Goal: Task Accomplishment & Management: Complete application form

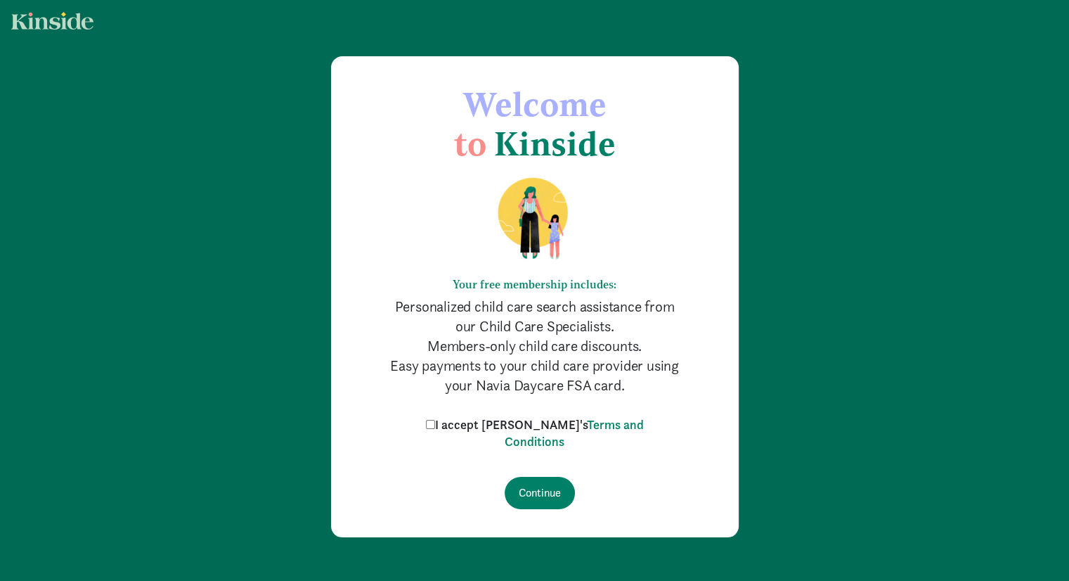
click at [484, 424] on label "I accept [PERSON_NAME]'s Terms and Conditions" at bounding box center [535, 433] width 225 height 34
click at [435, 424] on input "I accept [PERSON_NAME]'s Terms and Conditions" at bounding box center [430, 424] width 9 height 9
checkbox input "true"
click at [550, 490] on input "Continue" at bounding box center [540, 493] width 70 height 32
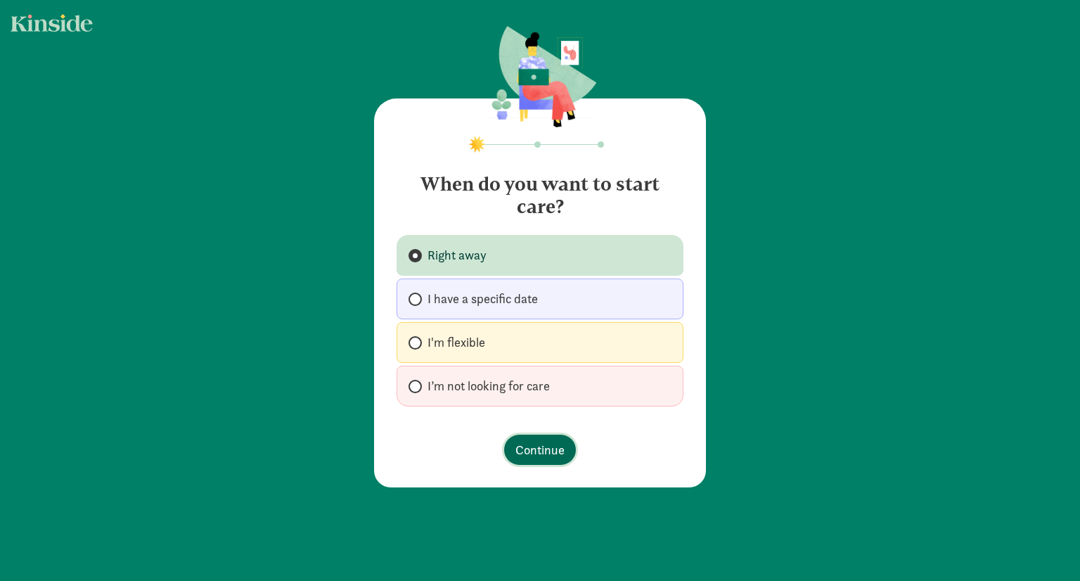
click at [548, 451] on span "Continue" at bounding box center [539, 449] width 49 height 19
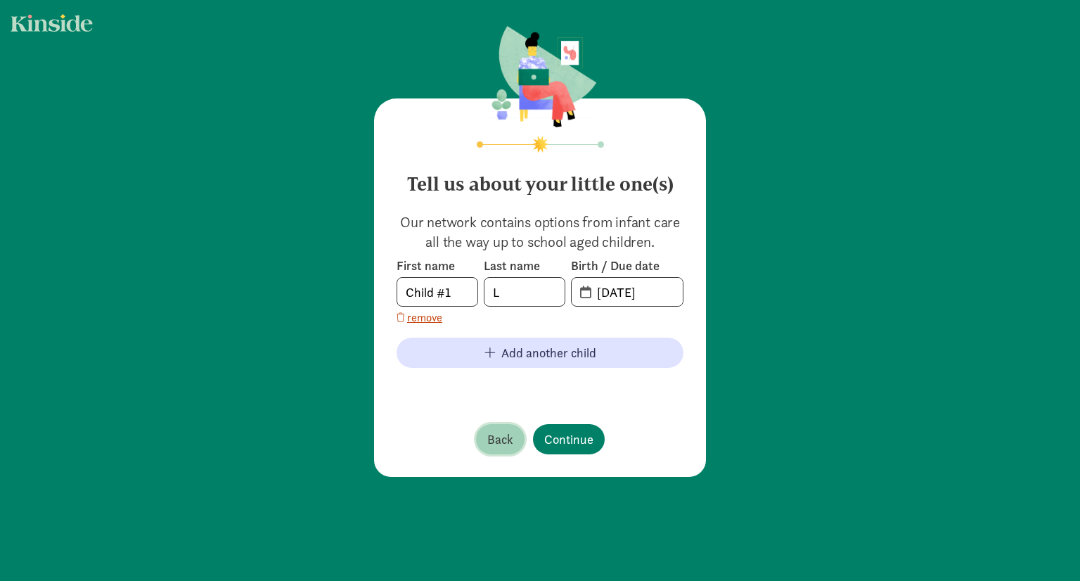
click at [498, 442] on span "Back" at bounding box center [500, 439] width 26 height 19
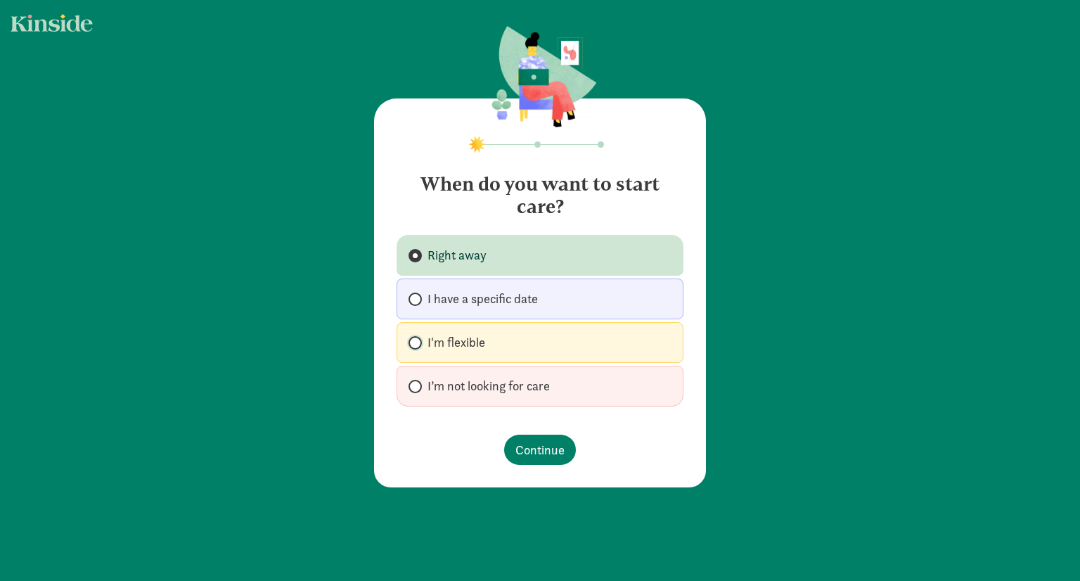
click at [412, 342] on input "I'm flexible" at bounding box center [412, 342] width 9 height 9
radio input "true"
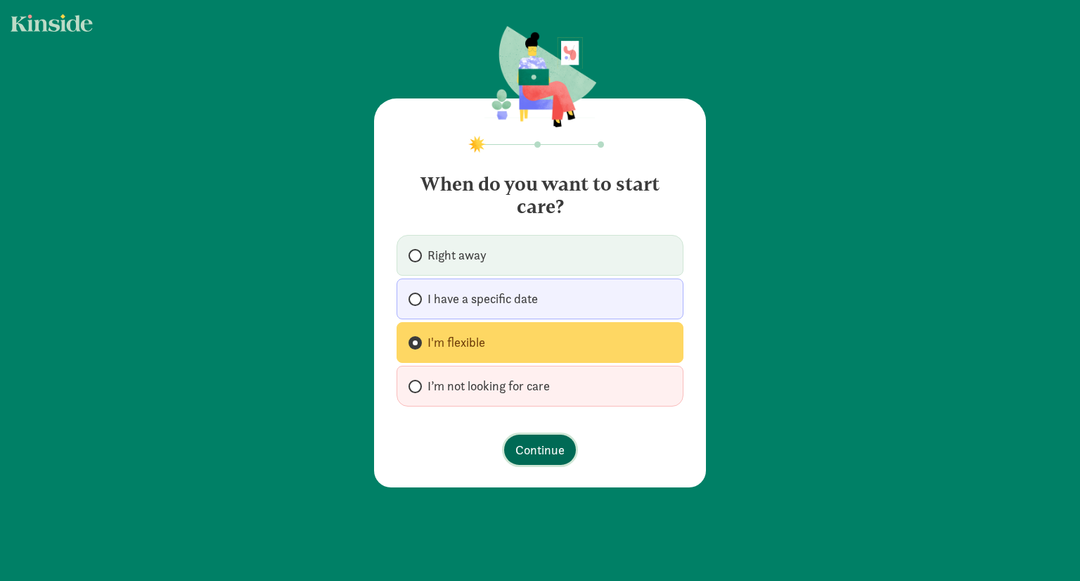
click at [534, 444] on span "Continue" at bounding box center [539, 449] width 49 height 19
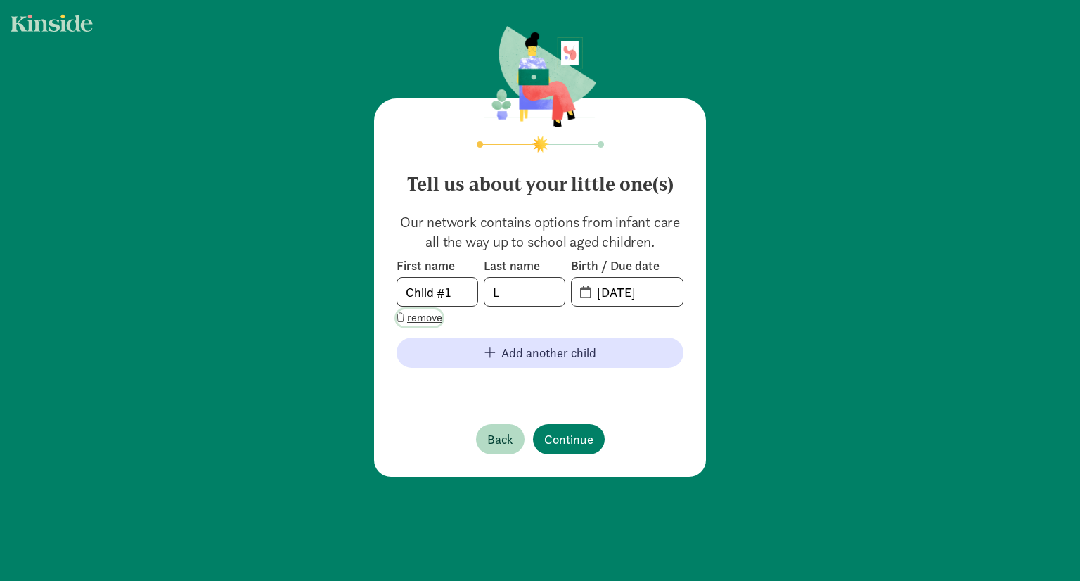
click at [423, 311] on span "remove" at bounding box center [424, 317] width 35 height 17
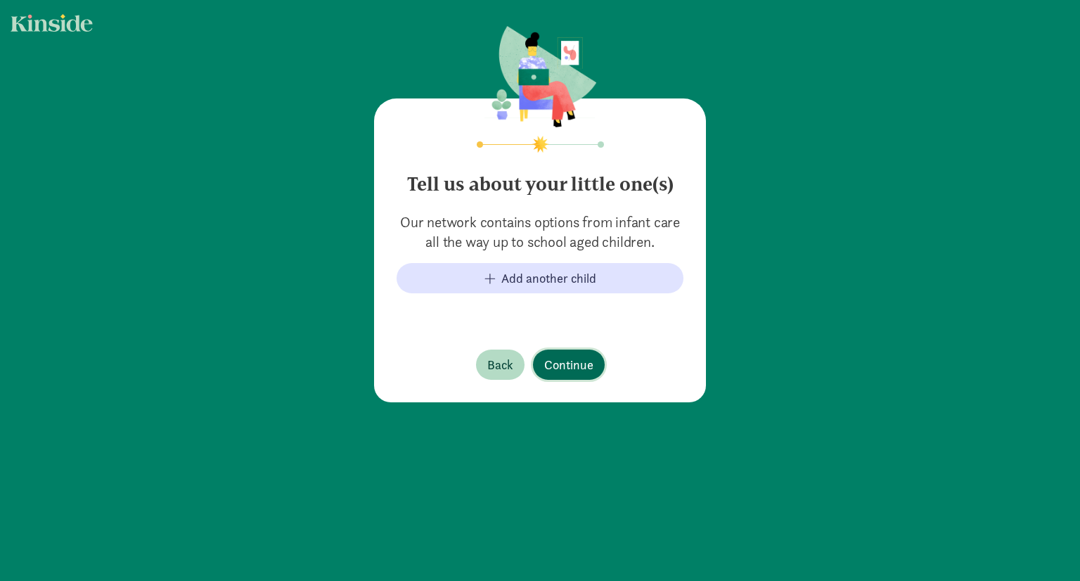
click at [544, 355] on span "Continue" at bounding box center [568, 364] width 49 height 19
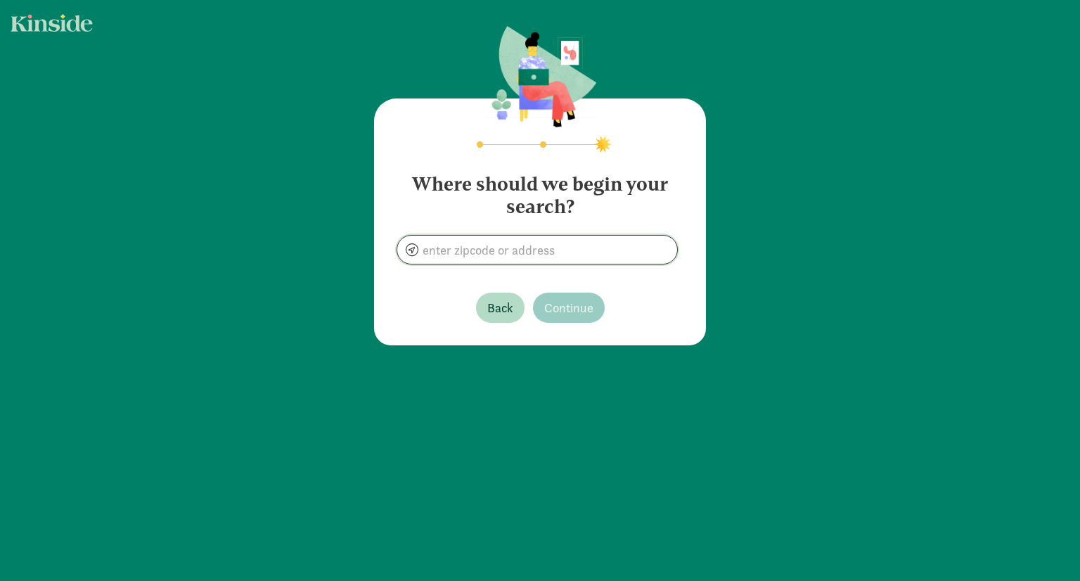
click at [537, 252] on input at bounding box center [537, 250] width 280 height 28
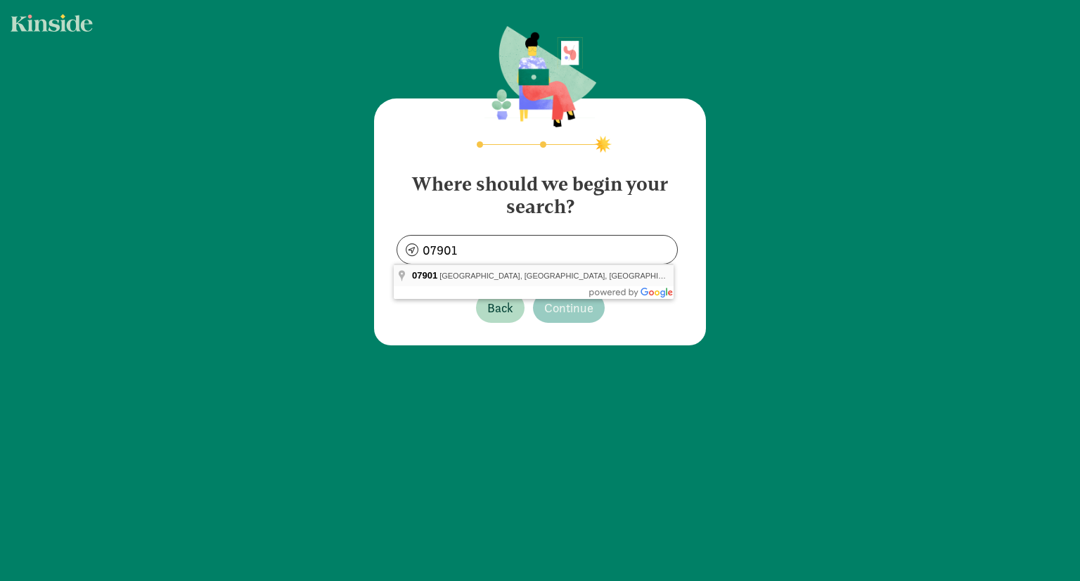
type input "[GEOGRAPHIC_DATA], [GEOGRAPHIC_DATA]"
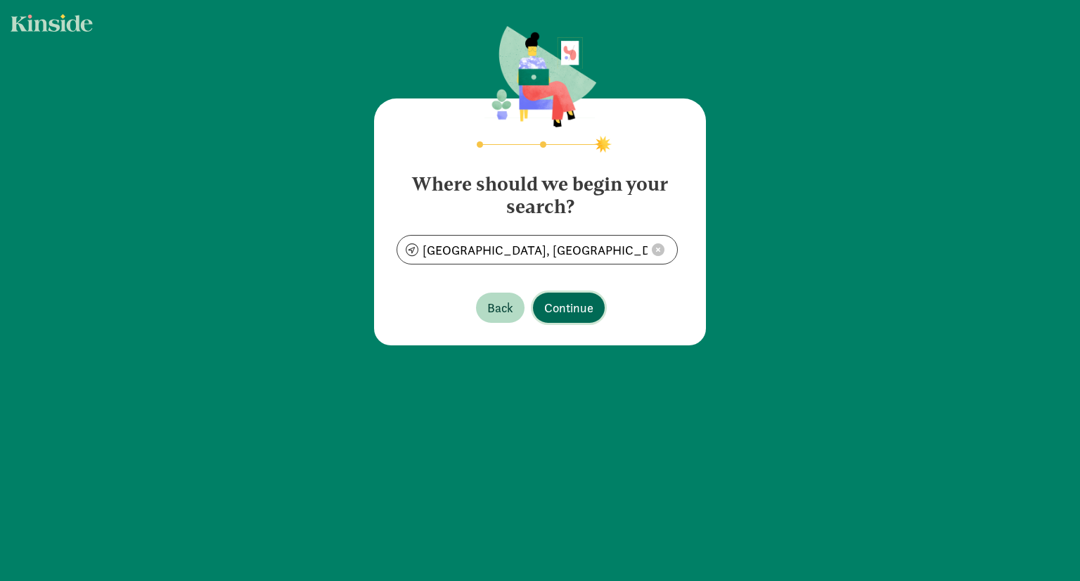
click at [581, 311] on span "Continue" at bounding box center [568, 307] width 49 height 19
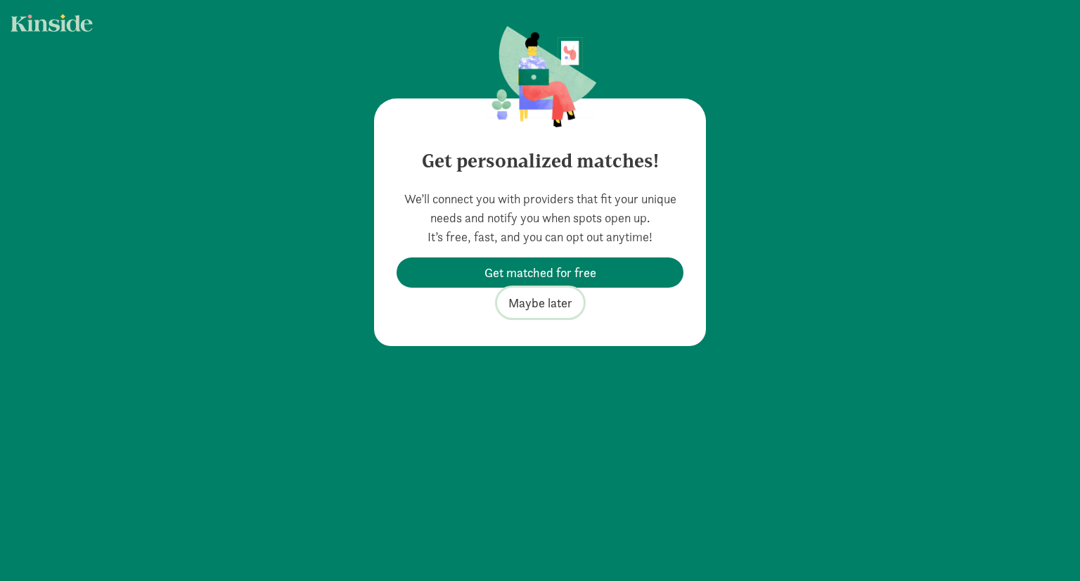
click at [539, 302] on span "Maybe later" at bounding box center [540, 302] width 64 height 19
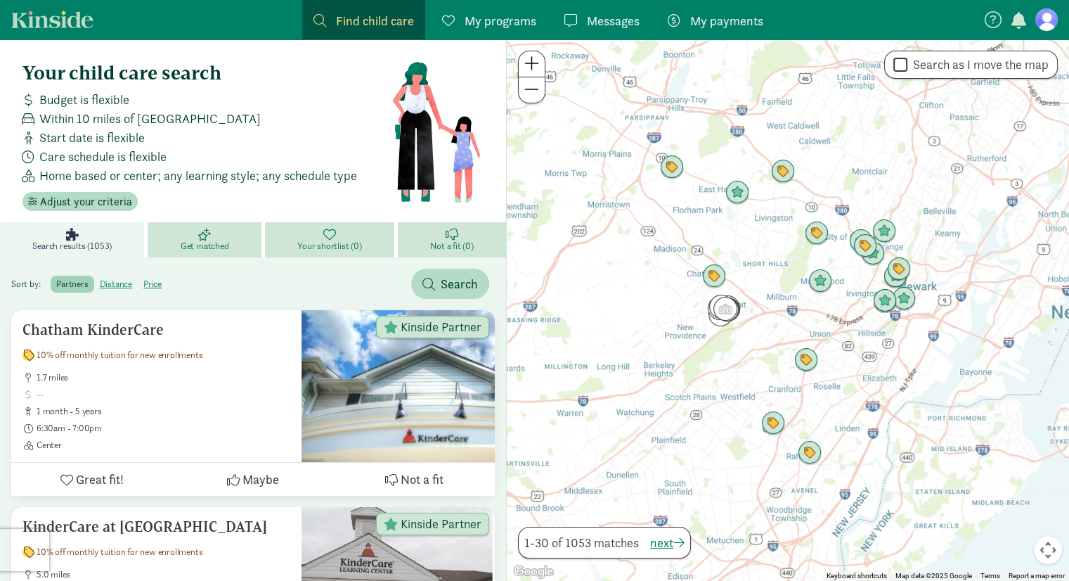
click at [743, 341] on div at bounding box center [788, 309] width 562 height 541
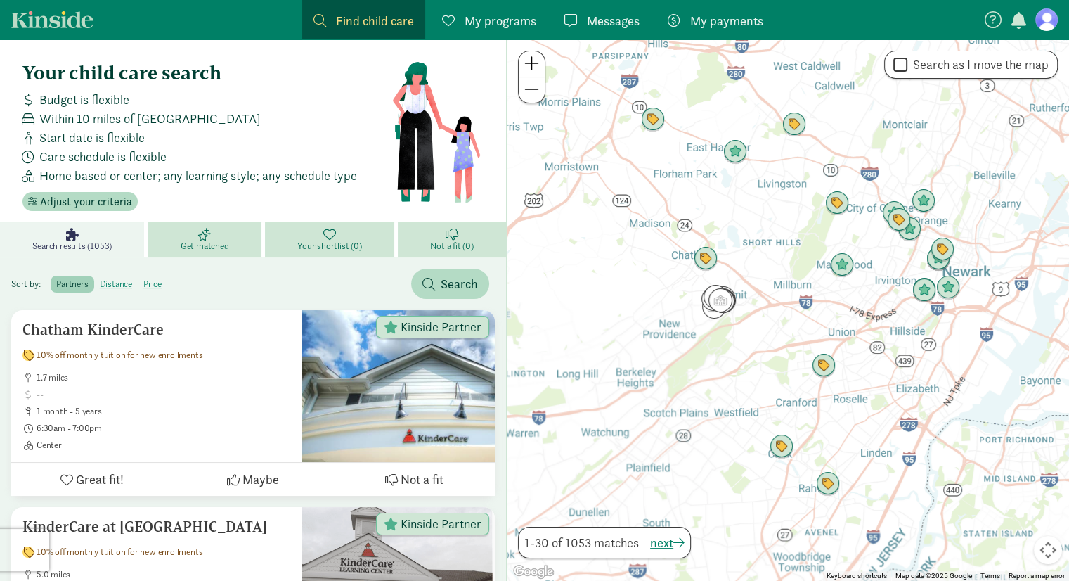
click at [743, 341] on div at bounding box center [788, 309] width 562 height 541
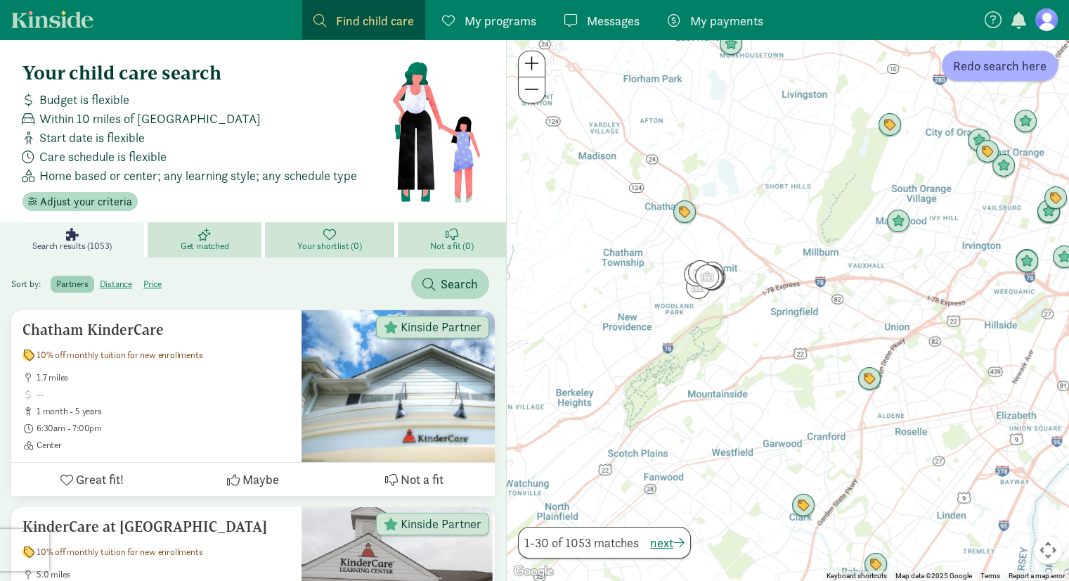
click at [727, 321] on div at bounding box center [788, 309] width 562 height 541
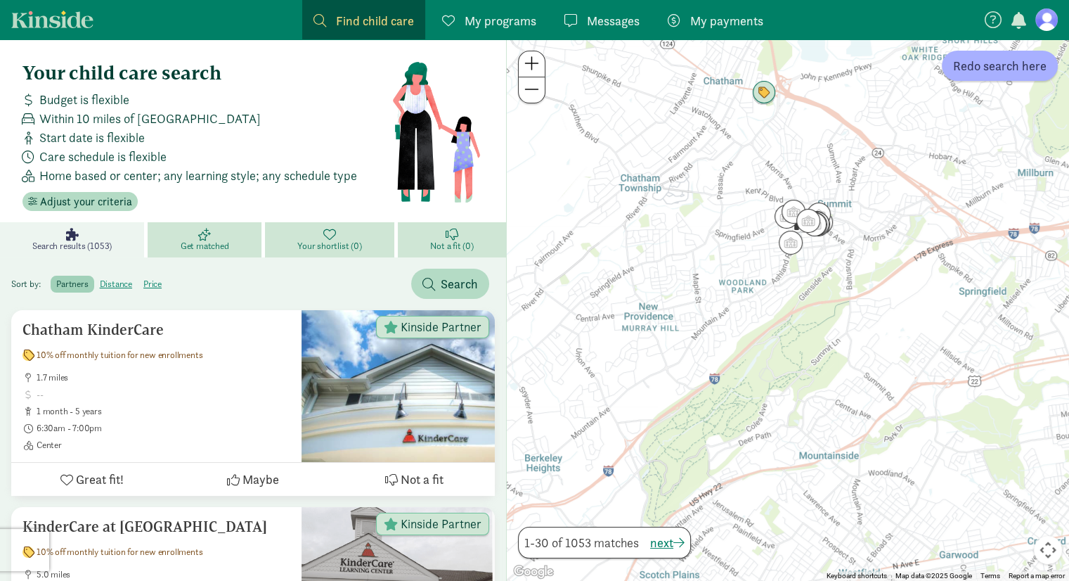
drag, startPoint x: 681, startPoint y: 304, endPoint x: 832, endPoint y: 289, distance: 151.9
click at [832, 289] on div at bounding box center [788, 309] width 562 height 541
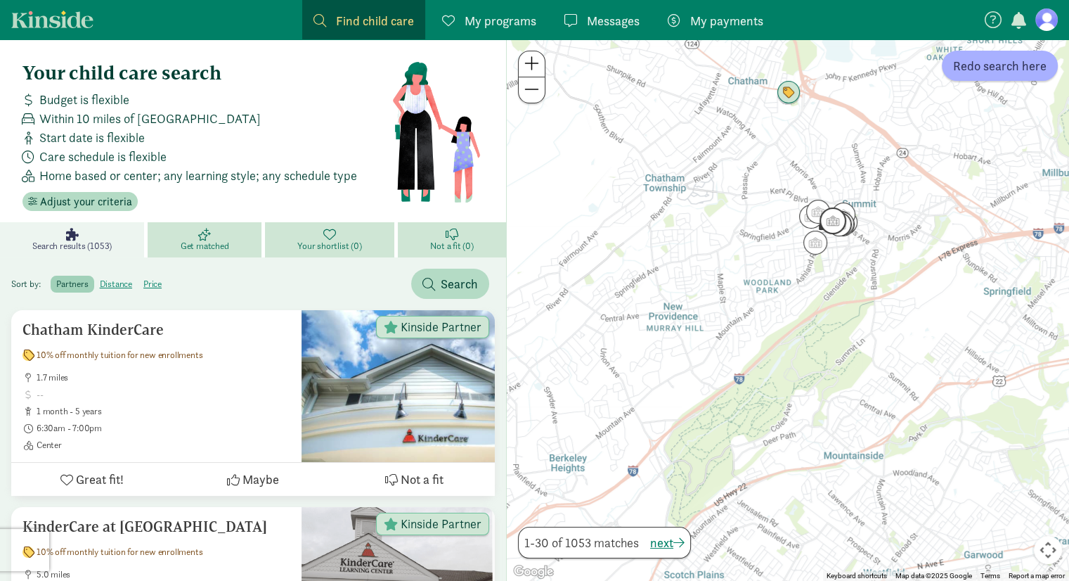
click at [837, 223] on img "Click to see details" at bounding box center [833, 220] width 27 height 27
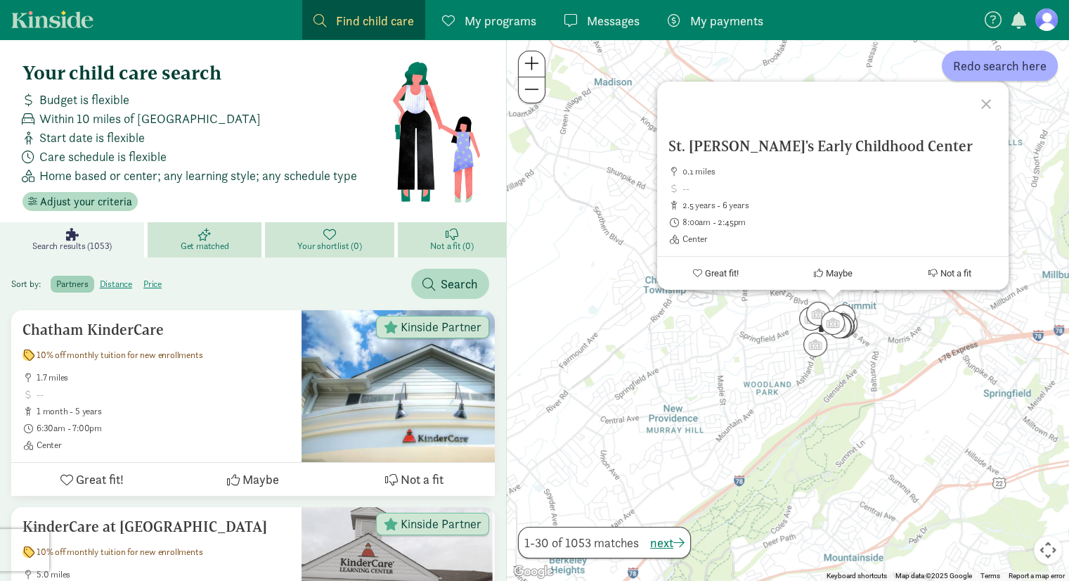
click at [785, 380] on div "St. [PERSON_NAME]'s Early Childhood Center 0.1 miles 2.5 years - 6 years 8:00am…" at bounding box center [788, 309] width 562 height 541
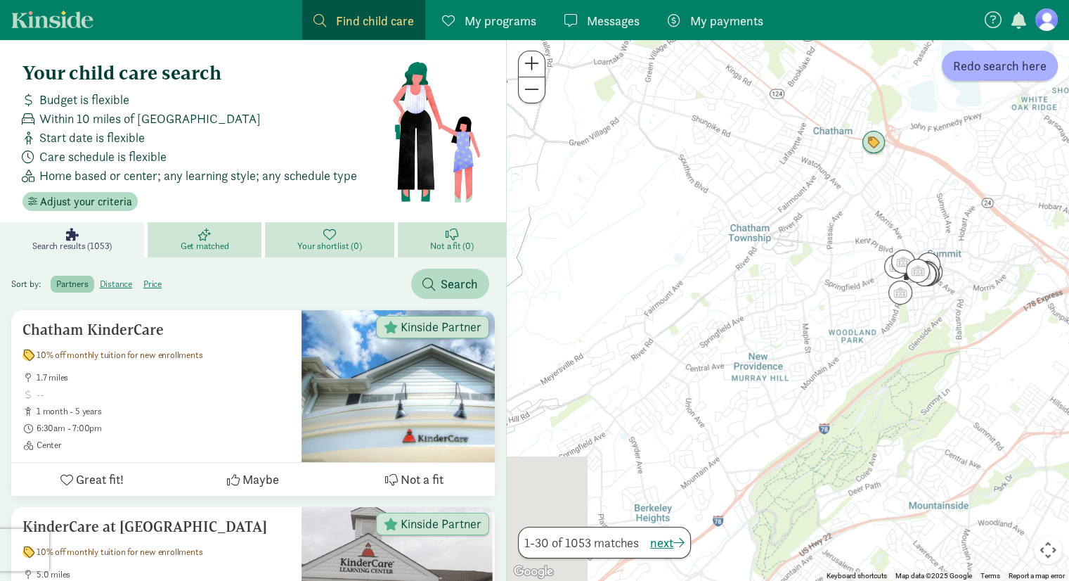
drag, startPoint x: 706, startPoint y: 366, endPoint x: 744, endPoint y: 337, distance: 47.7
click at [744, 337] on div at bounding box center [788, 309] width 562 height 541
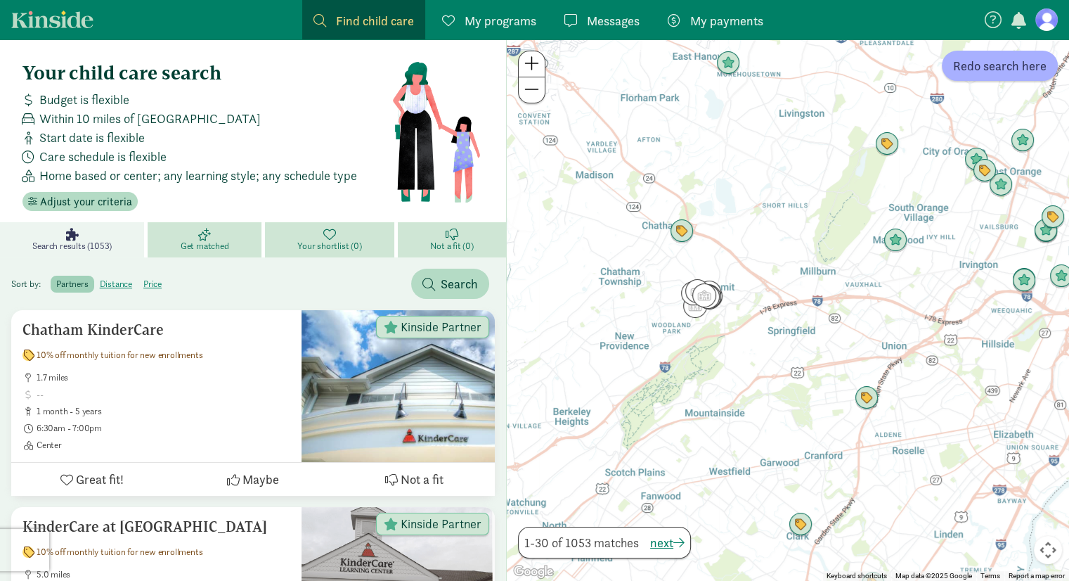
drag, startPoint x: 854, startPoint y: 408, endPoint x: 686, endPoint y: 395, distance: 168.6
click at [686, 395] on div at bounding box center [788, 309] width 562 height 541
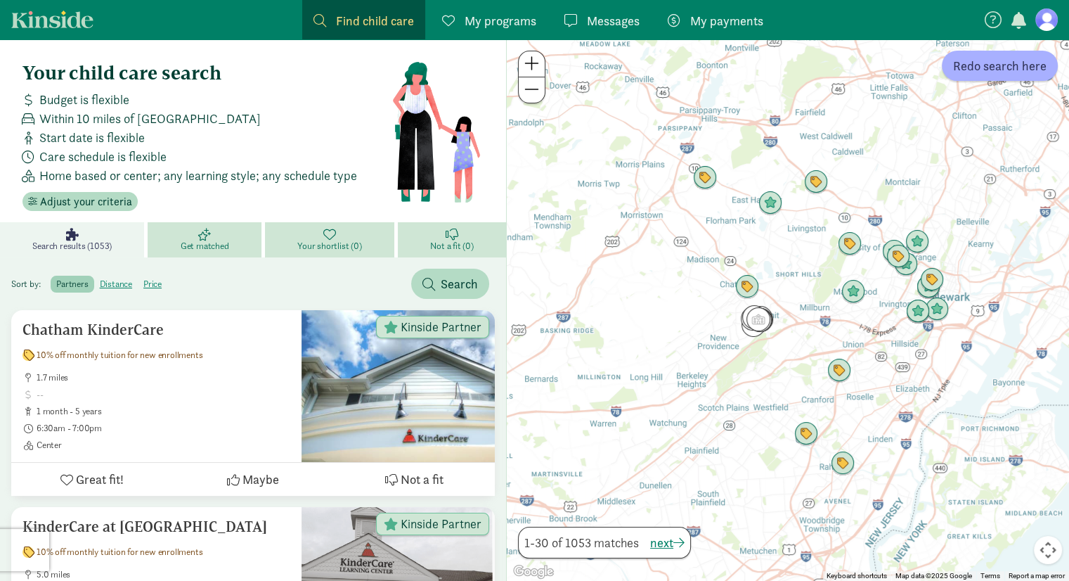
drag, startPoint x: 761, startPoint y: 375, endPoint x: 766, endPoint y: 368, distance: 9.2
click at [766, 368] on div at bounding box center [788, 309] width 562 height 541
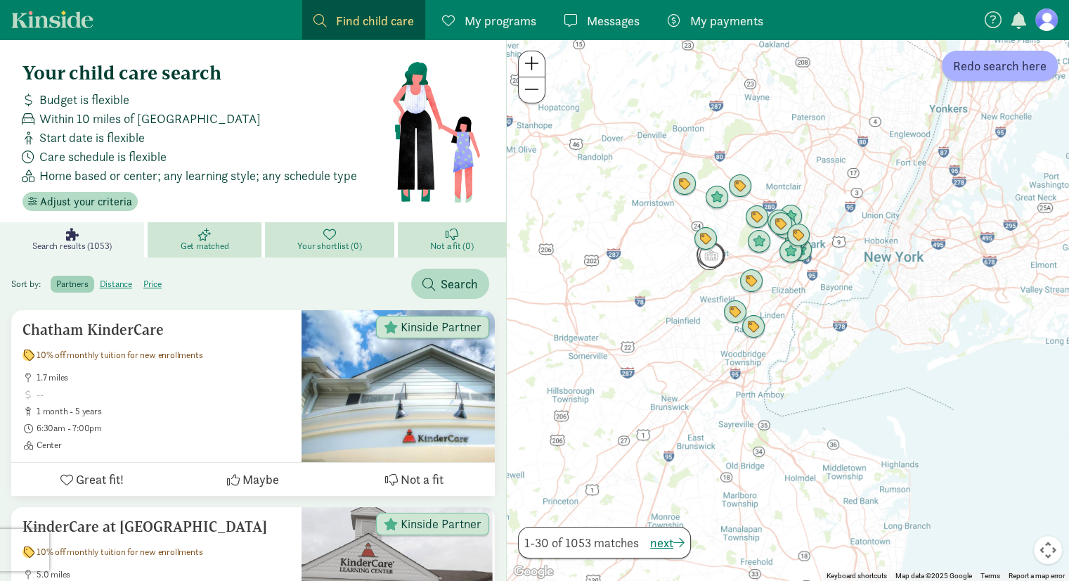
drag, startPoint x: 714, startPoint y: 406, endPoint x: 655, endPoint y: 299, distance: 121.5
click at [655, 299] on div at bounding box center [788, 309] width 562 height 541
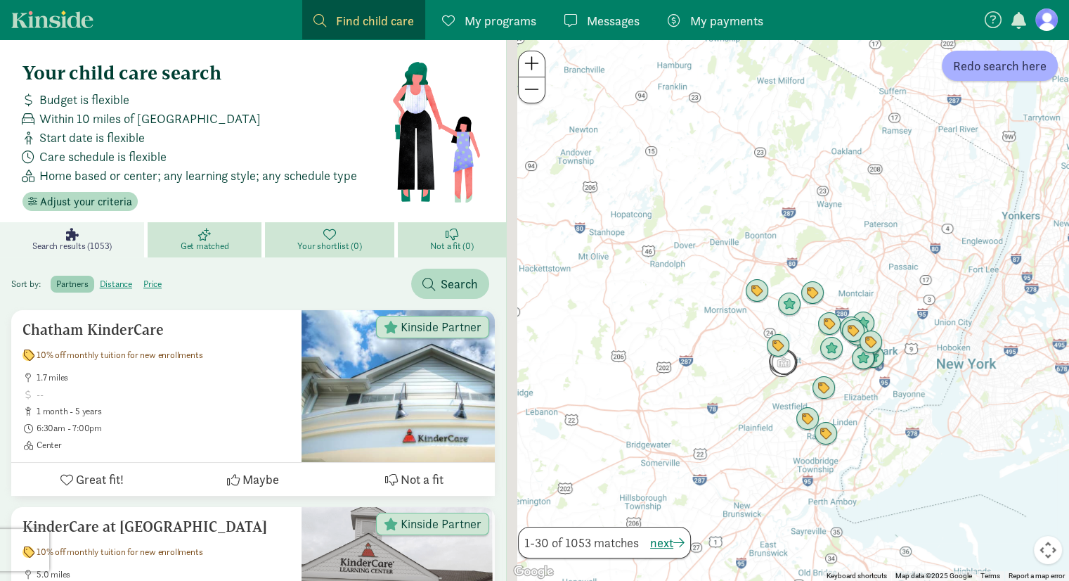
drag, startPoint x: 664, startPoint y: 297, endPoint x: 758, endPoint y: 451, distance: 180.5
click at [759, 453] on div at bounding box center [788, 309] width 562 height 541
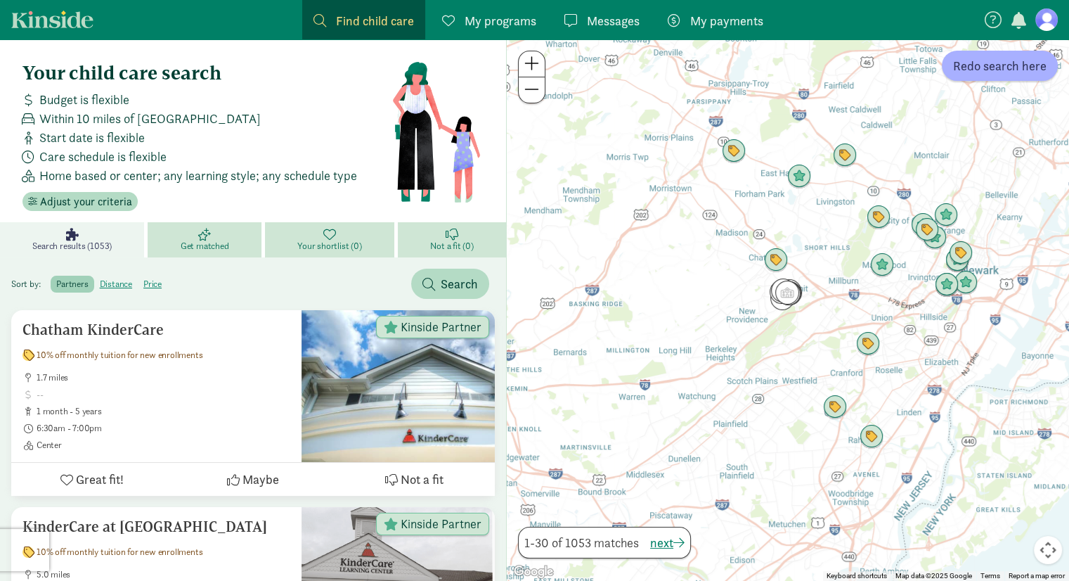
click at [669, 356] on div at bounding box center [788, 309] width 562 height 541
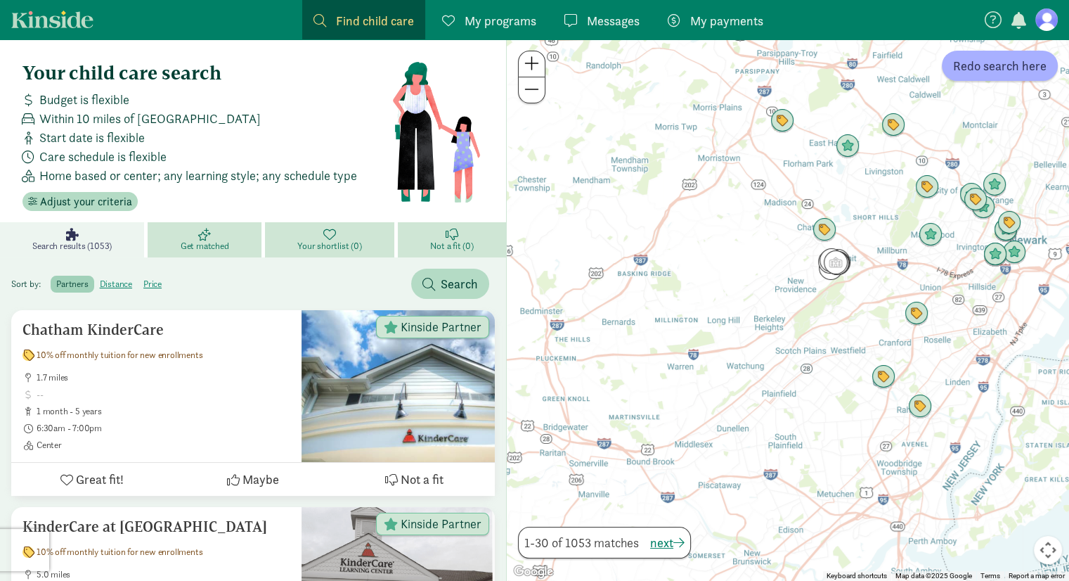
drag, startPoint x: 742, startPoint y: 266, endPoint x: 776, endPoint y: 245, distance: 40.0
click at [776, 245] on div at bounding box center [788, 309] width 562 height 541
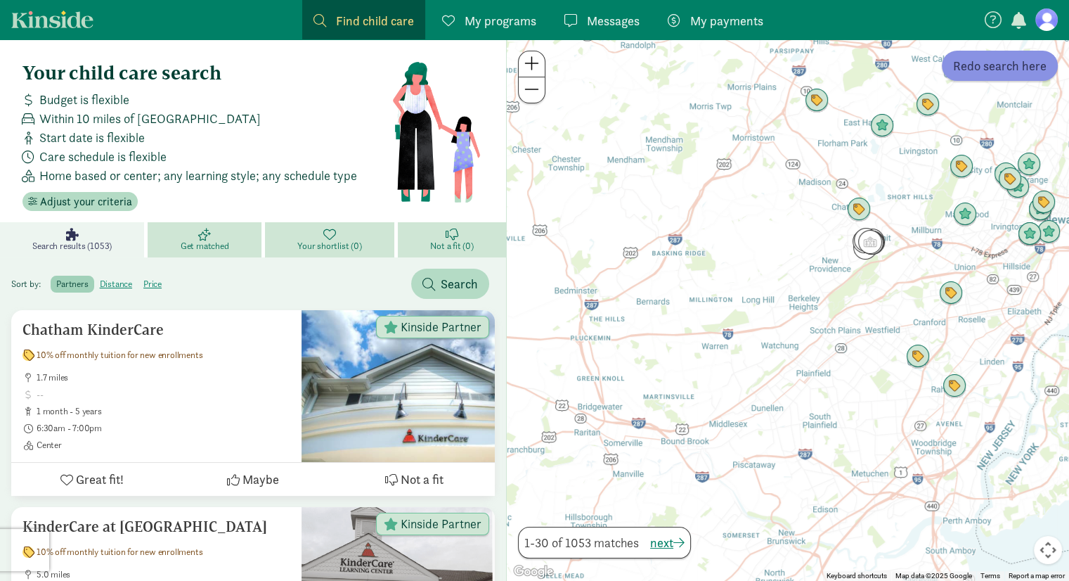
click at [1010, 74] on span "Redo search here" at bounding box center [1000, 65] width 94 height 19
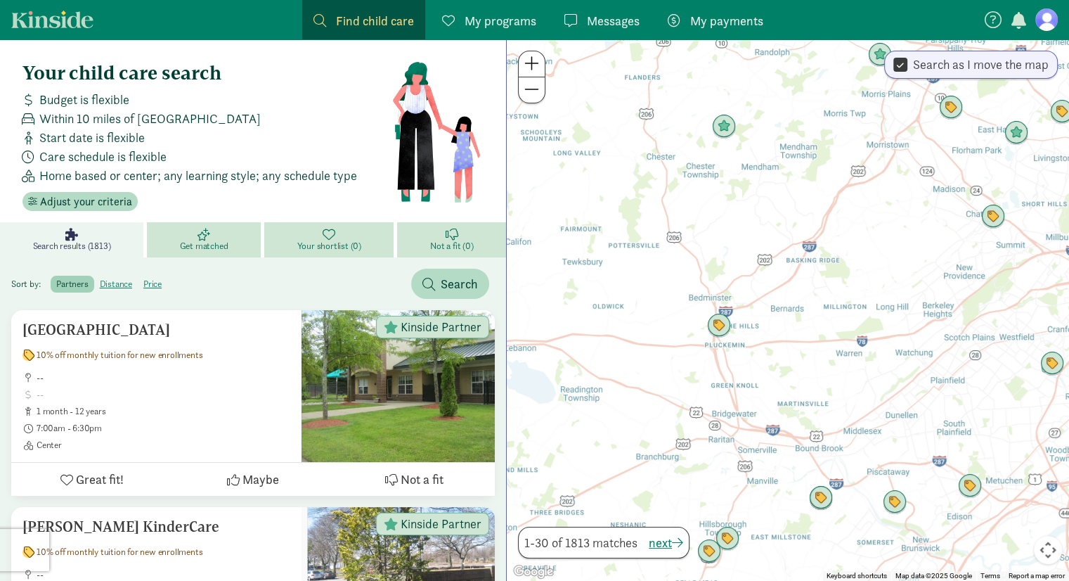
drag, startPoint x: 726, startPoint y: 380, endPoint x: 851, endPoint y: 387, distance: 126.1
click at [851, 387] on div at bounding box center [788, 309] width 562 height 541
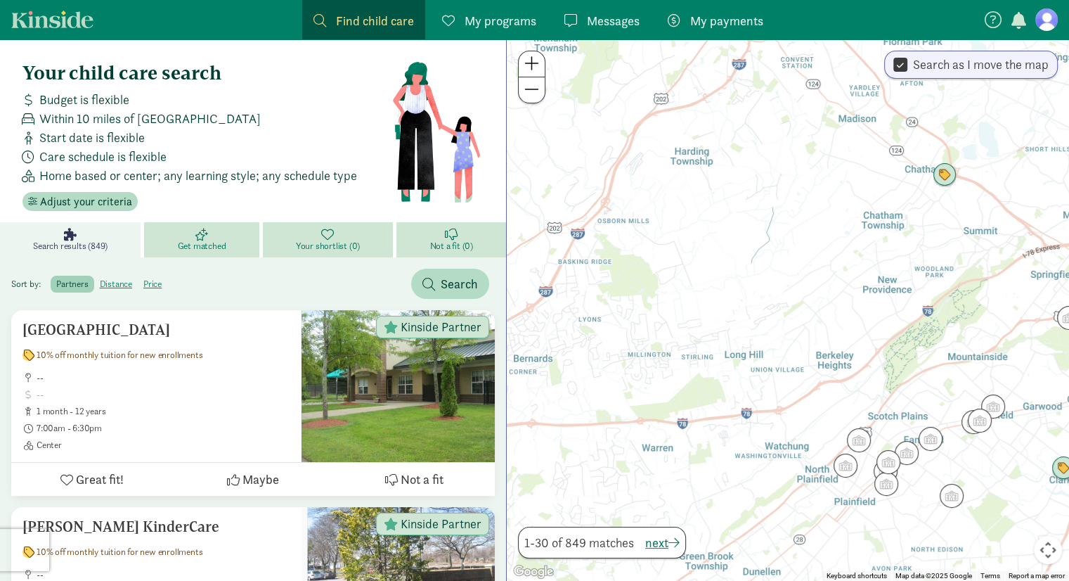
drag, startPoint x: 966, startPoint y: 279, endPoint x: 903, endPoint y: 335, distance: 83.7
click at [903, 335] on div at bounding box center [788, 309] width 562 height 541
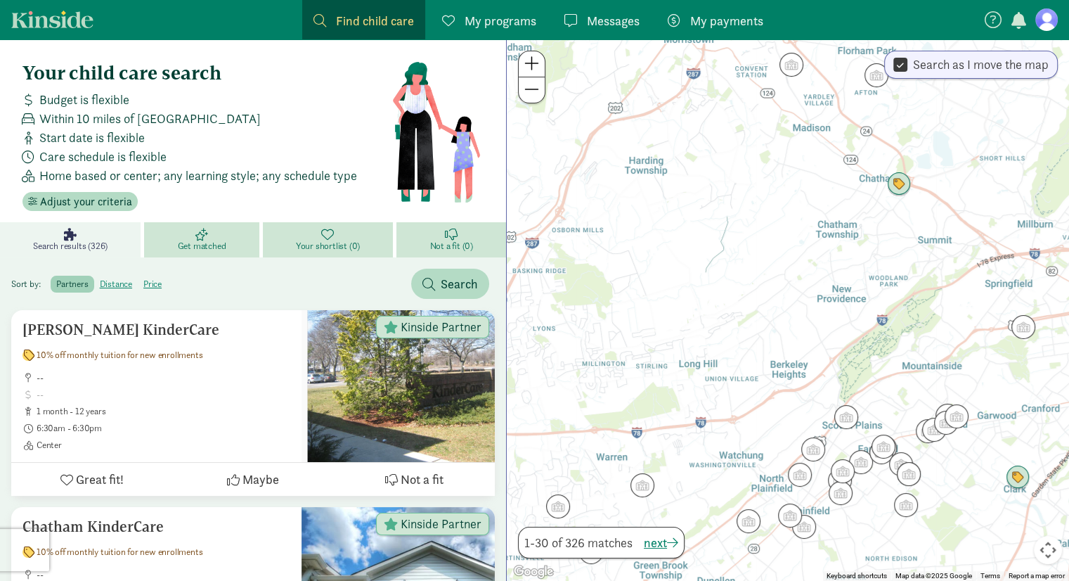
drag, startPoint x: 933, startPoint y: 333, endPoint x: 898, endPoint y: 340, distance: 35.3
click at [900, 340] on div at bounding box center [788, 309] width 562 height 541
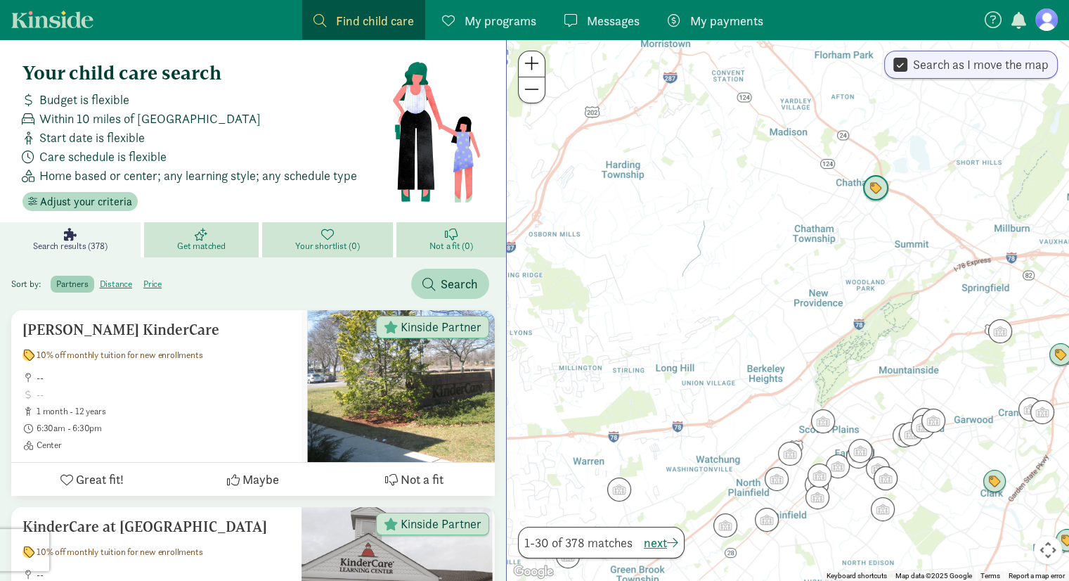
click at [872, 192] on img "Click to see details" at bounding box center [876, 188] width 27 height 27
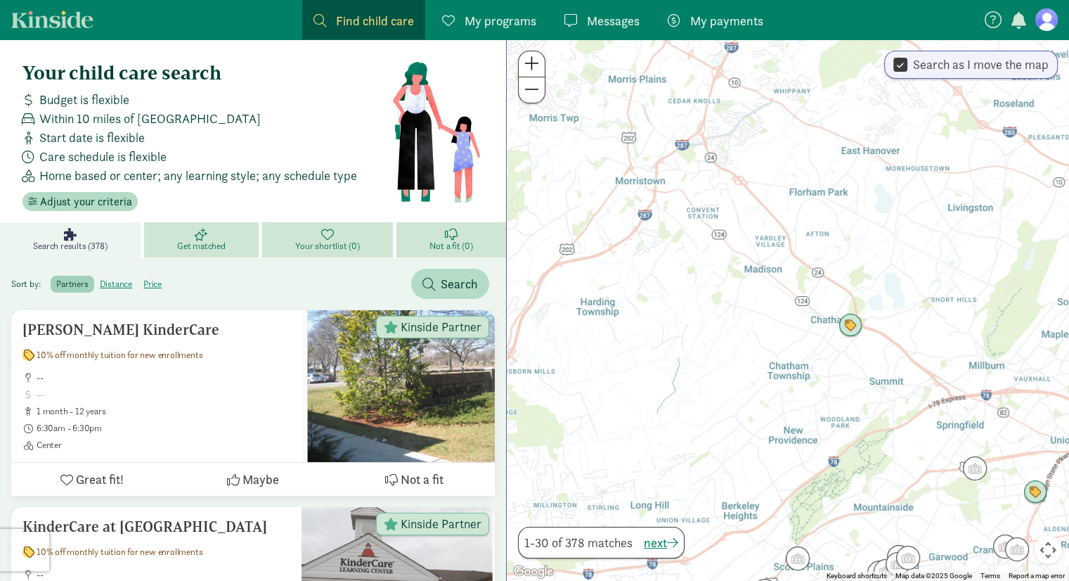
drag, startPoint x: 903, startPoint y: 448, endPoint x: 872, endPoint y: 311, distance: 140.7
click at [872, 311] on div at bounding box center [788, 309] width 562 height 541
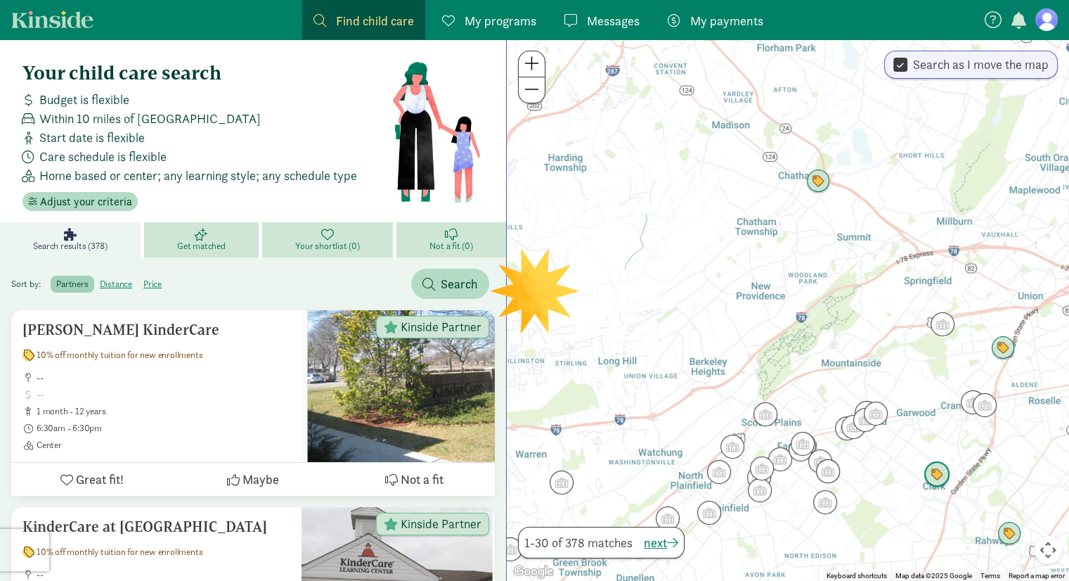
click at [937, 472] on img "Click to see details" at bounding box center [937, 474] width 27 height 27
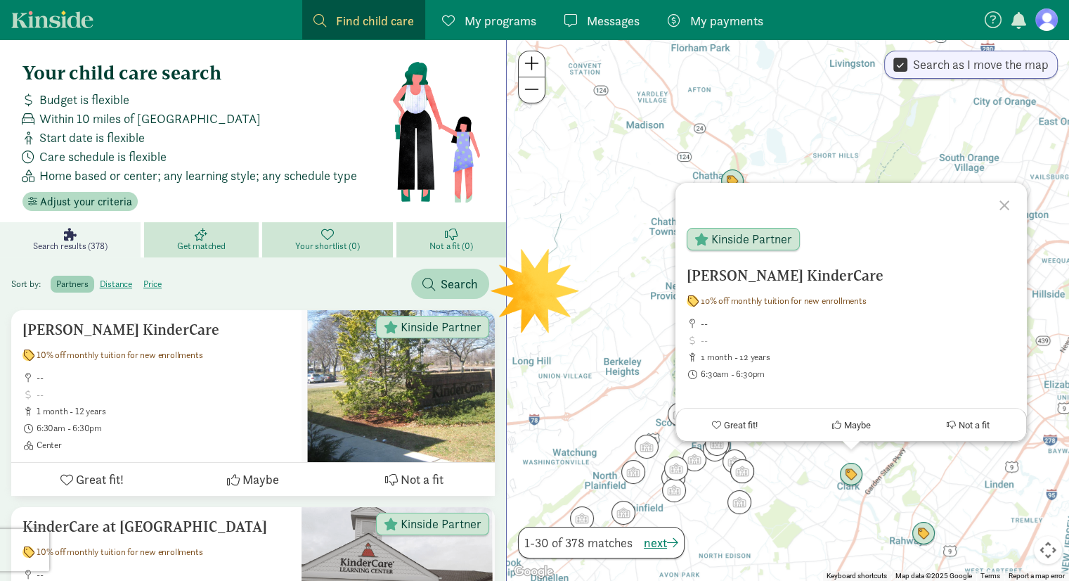
click at [825, 514] on div "[PERSON_NAME] KinderCare 10% off monthly tuition for new enrollments -- 1 month…" at bounding box center [788, 309] width 562 height 541
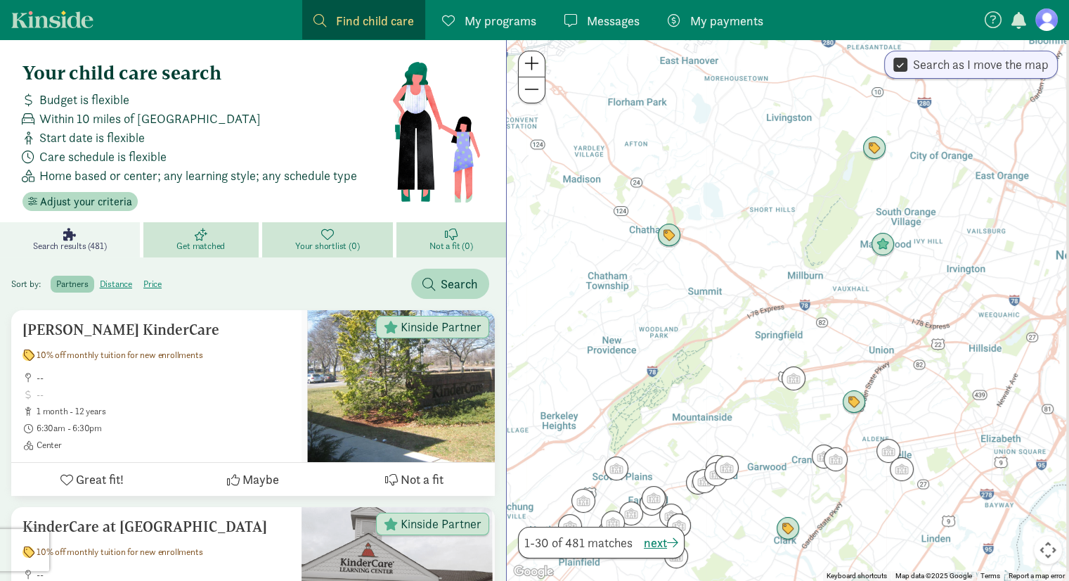
drag, startPoint x: 924, startPoint y: 315, endPoint x: 853, endPoint y: 330, distance: 72.7
click at [853, 330] on div at bounding box center [788, 309] width 562 height 541
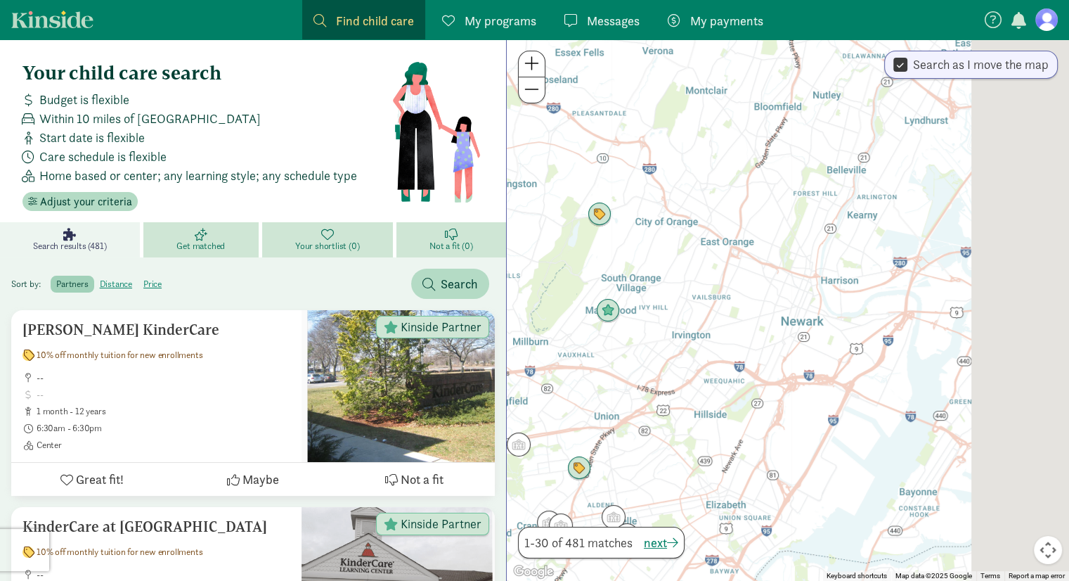
drag, startPoint x: 789, startPoint y: 385, endPoint x: 723, endPoint y: 390, distance: 66.3
click at [721, 391] on div at bounding box center [788, 309] width 562 height 541
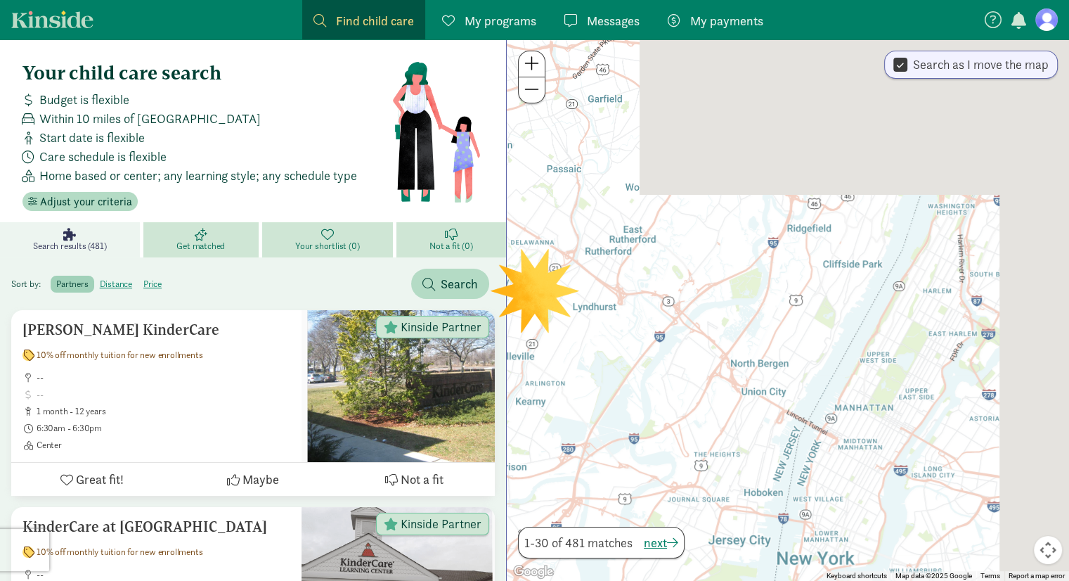
drag, startPoint x: 819, startPoint y: 274, endPoint x: 727, endPoint y: 469, distance: 215.4
click at [727, 469] on div at bounding box center [788, 309] width 562 height 541
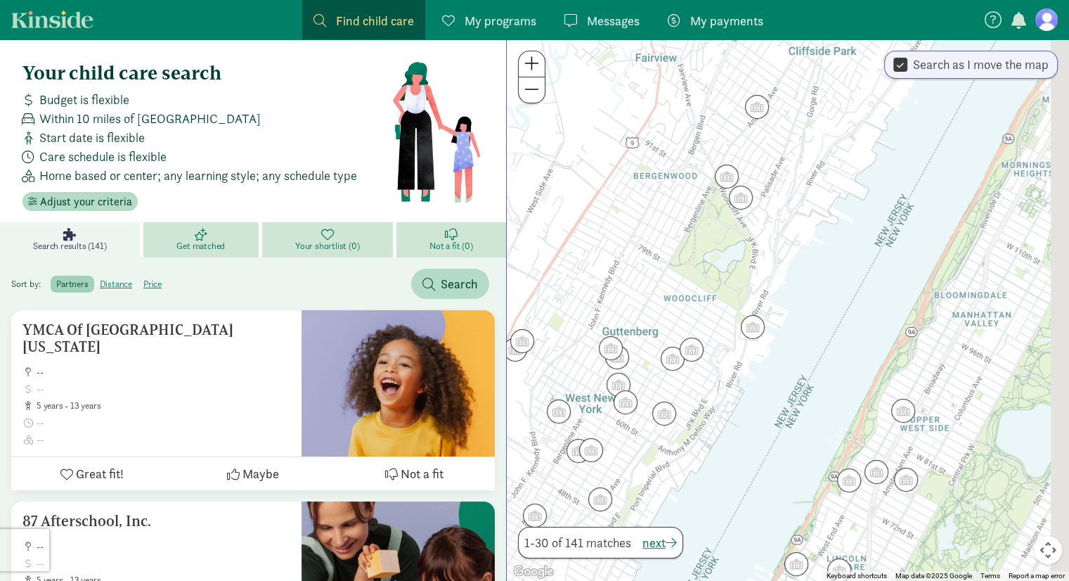
drag, startPoint x: 920, startPoint y: 433, endPoint x: 758, endPoint y: 473, distance: 167.3
click at [758, 473] on div at bounding box center [788, 309] width 562 height 541
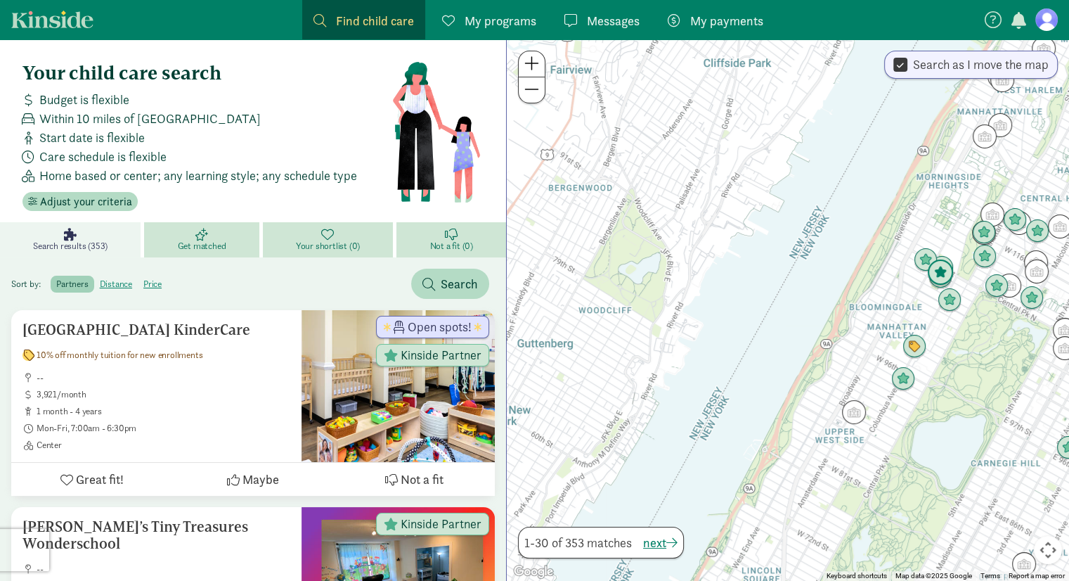
click at [941, 277] on img "Click to see details" at bounding box center [940, 272] width 27 height 27
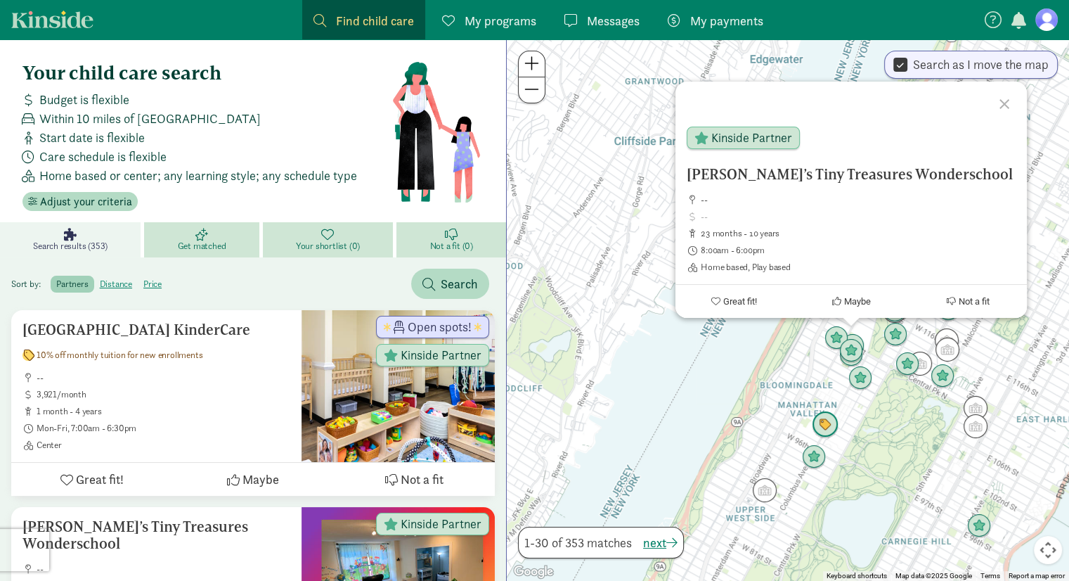
click at [823, 427] on img "Click to see details" at bounding box center [825, 424] width 27 height 27
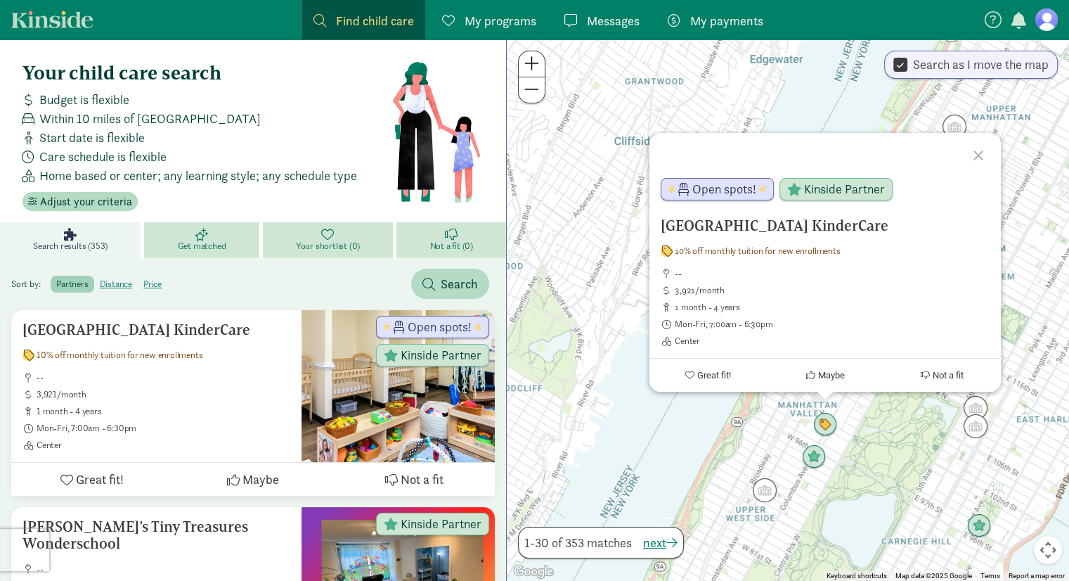
click at [972, 160] on div at bounding box center [980, 153] width 41 height 41
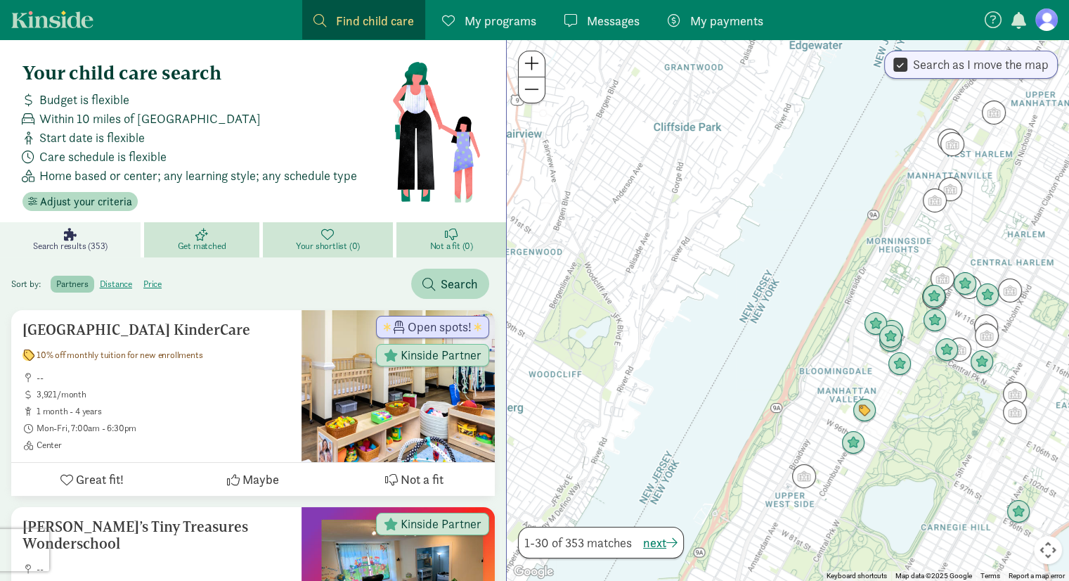
drag, startPoint x: 671, startPoint y: 355, endPoint x: 844, endPoint y: 335, distance: 173.4
click at [843, 336] on div "To navigate, press the arrow keys." at bounding box center [788, 309] width 562 height 541
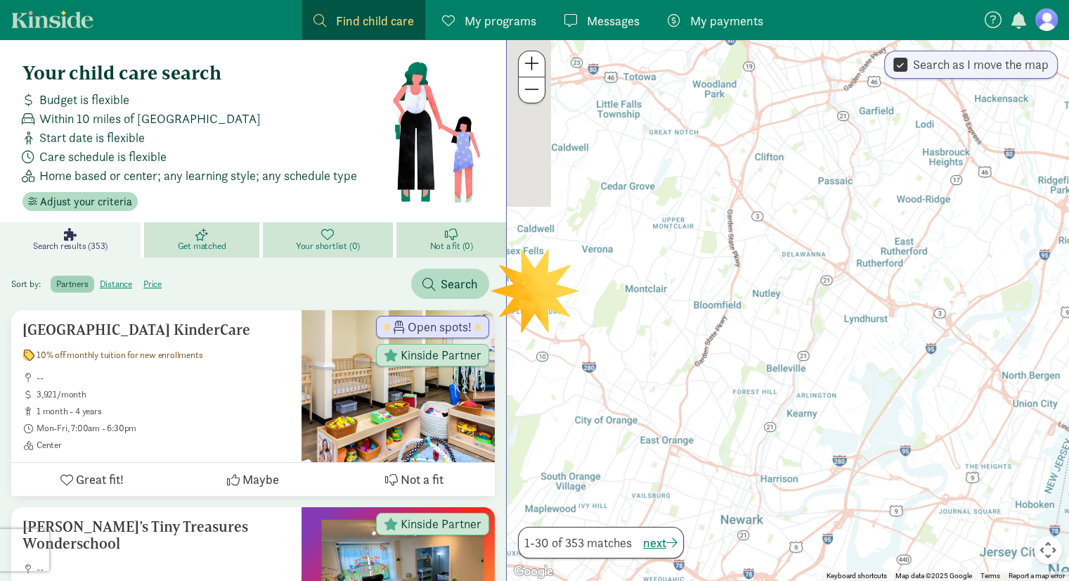
drag, startPoint x: 595, startPoint y: 425, endPoint x: 898, endPoint y: 393, distance: 304.0
click at [898, 393] on div at bounding box center [788, 309] width 562 height 541
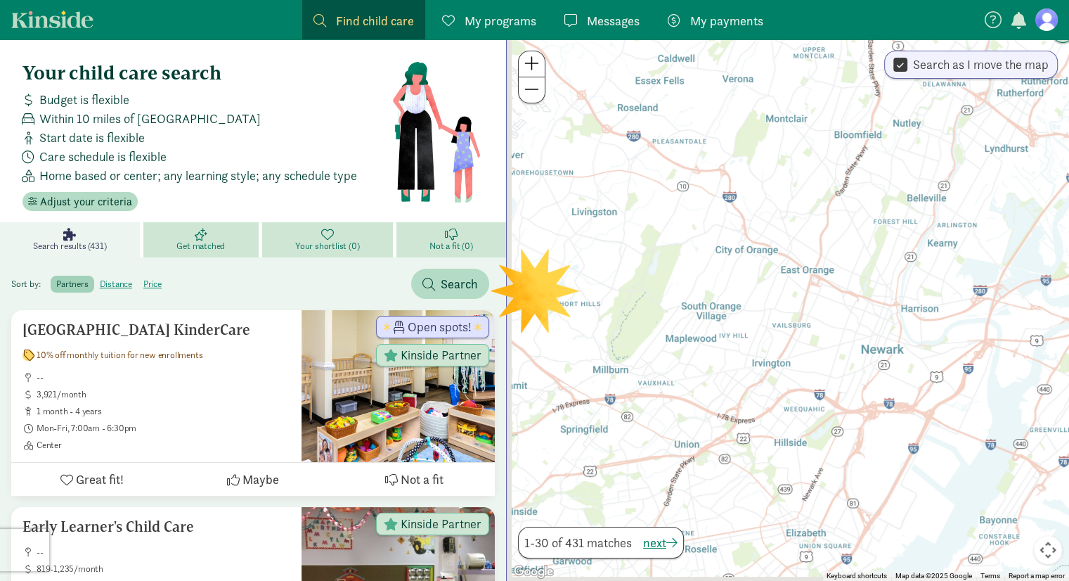
drag, startPoint x: 749, startPoint y: 454, endPoint x: 897, endPoint y: 216, distance: 280.7
click at [896, 217] on div at bounding box center [788, 309] width 562 height 541
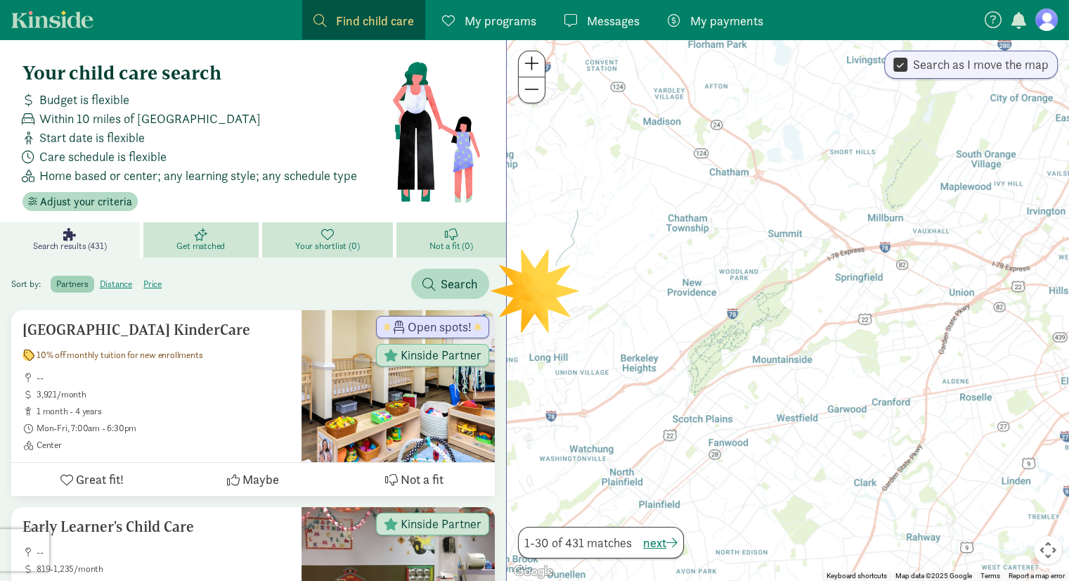
drag, startPoint x: 613, startPoint y: 365, endPoint x: 779, endPoint y: 352, distance: 166.4
click at [779, 352] on div at bounding box center [788, 309] width 562 height 541
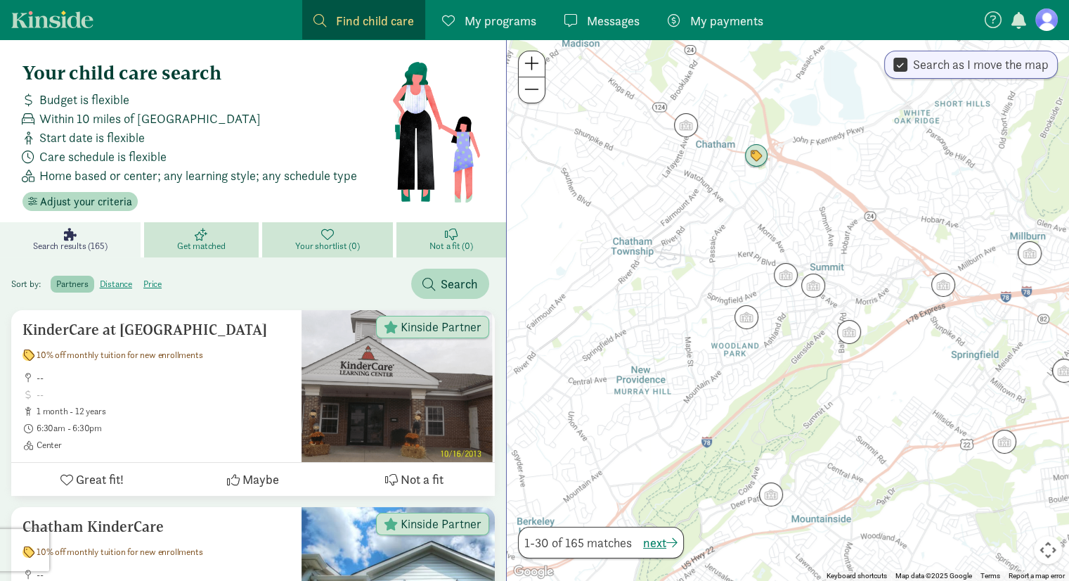
drag, startPoint x: 740, startPoint y: 347, endPoint x: 851, endPoint y: 383, distance: 116.7
click at [851, 383] on div at bounding box center [788, 309] width 562 height 541
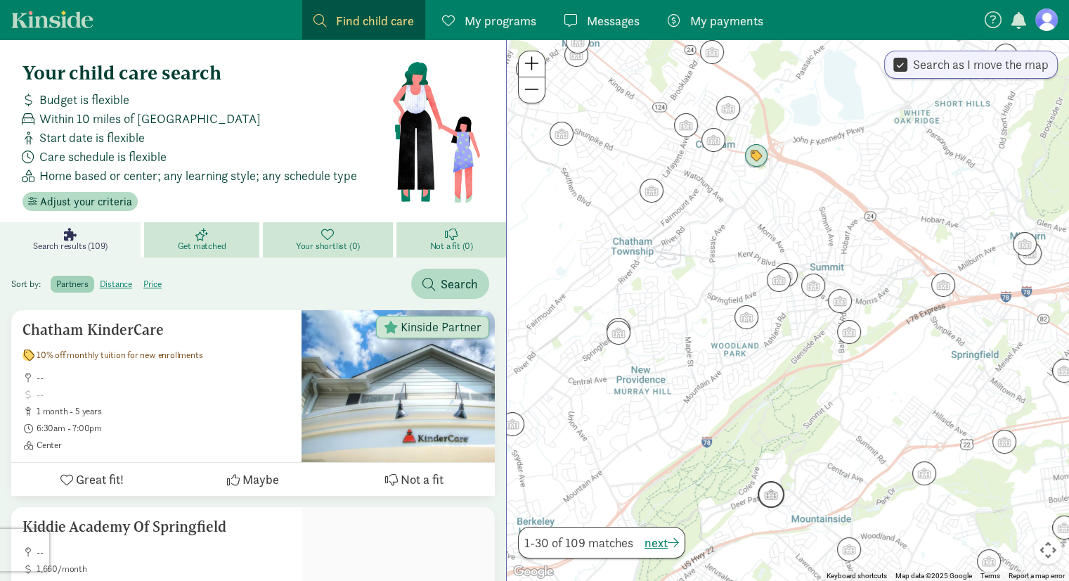
click at [775, 501] on img "Click to see details" at bounding box center [771, 494] width 27 height 27
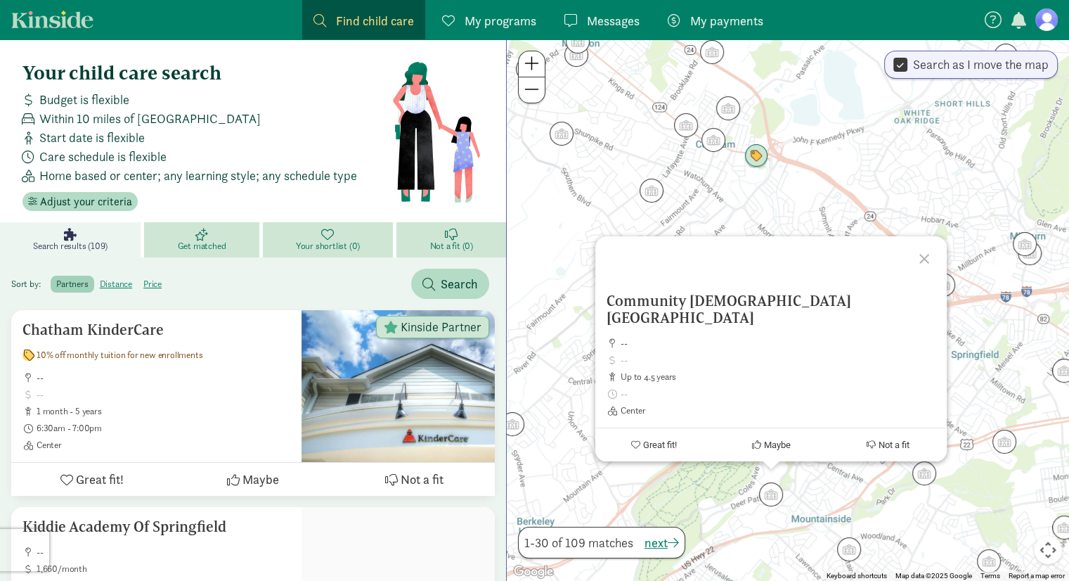
click at [928, 266] on div at bounding box center [926, 256] width 41 height 41
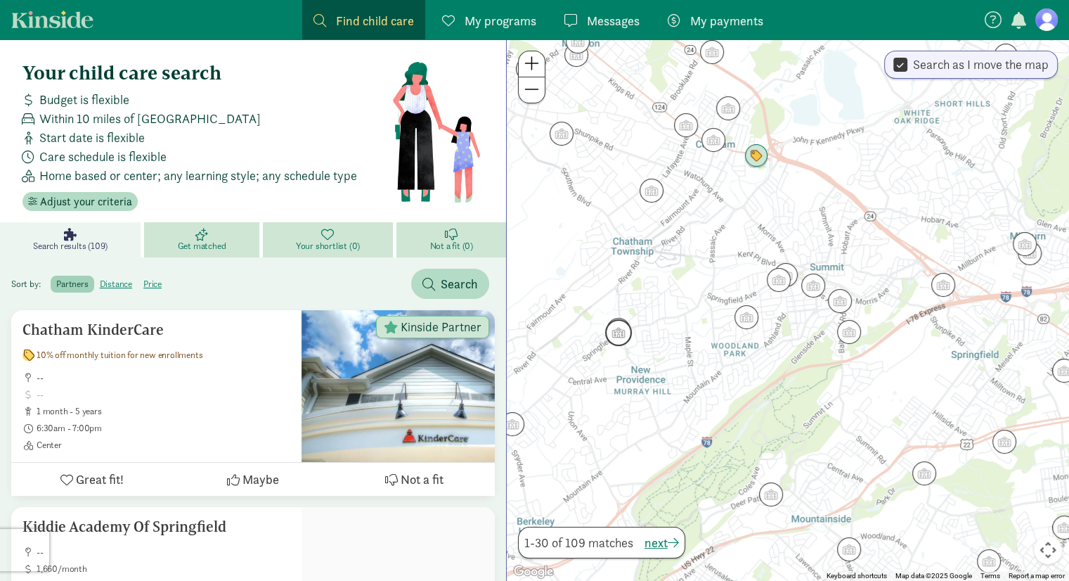
click at [612, 337] on img "Click to see details" at bounding box center [618, 332] width 27 height 27
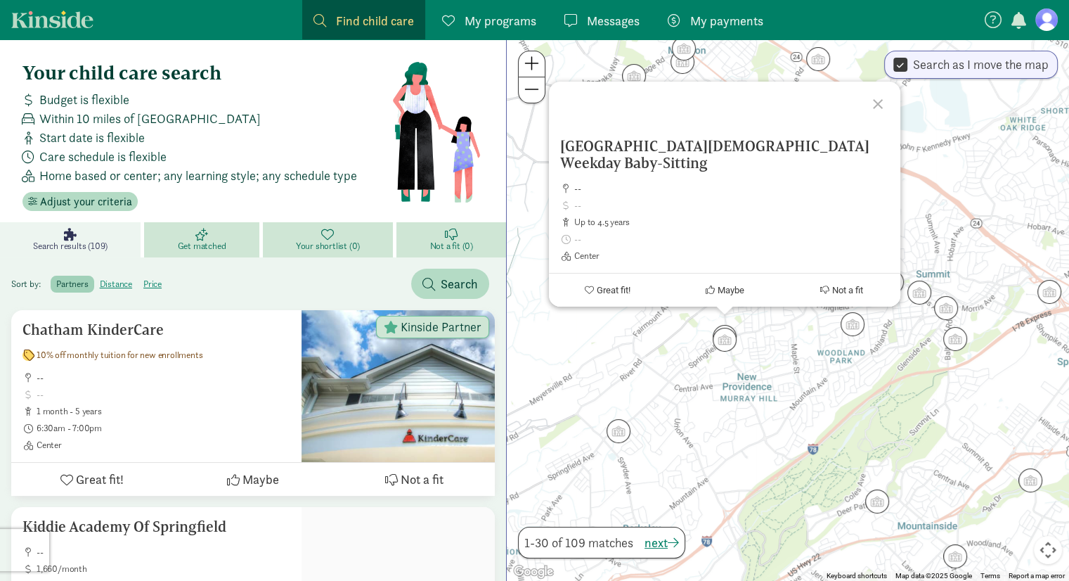
drag, startPoint x: 759, startPoint y: 356, endPoint x: 753, endPoint y: 372, distance: 16.7
click at [754, 368] on div "[DEMOGRAPHIC_DATA] Weekday Baby-Sitting -- up to 4.5 years Center Great fit! Ma…" at bounding box center [788, 309] width 562 height 541
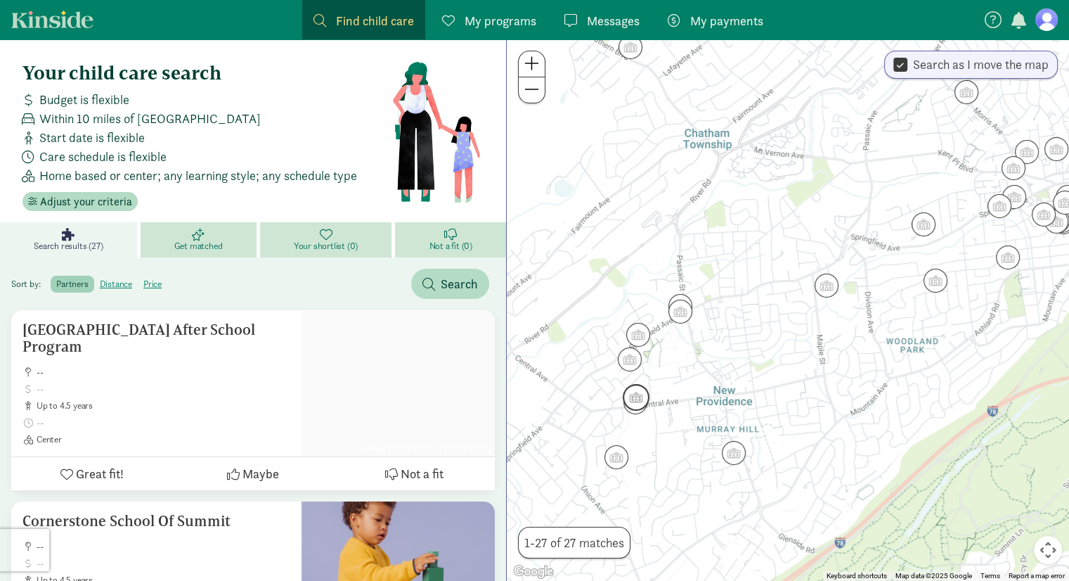
click at [632, 393] on img "Click to see details" at bounding box center [636, 397] width 27 height 27
